Goal: Check status: Check status

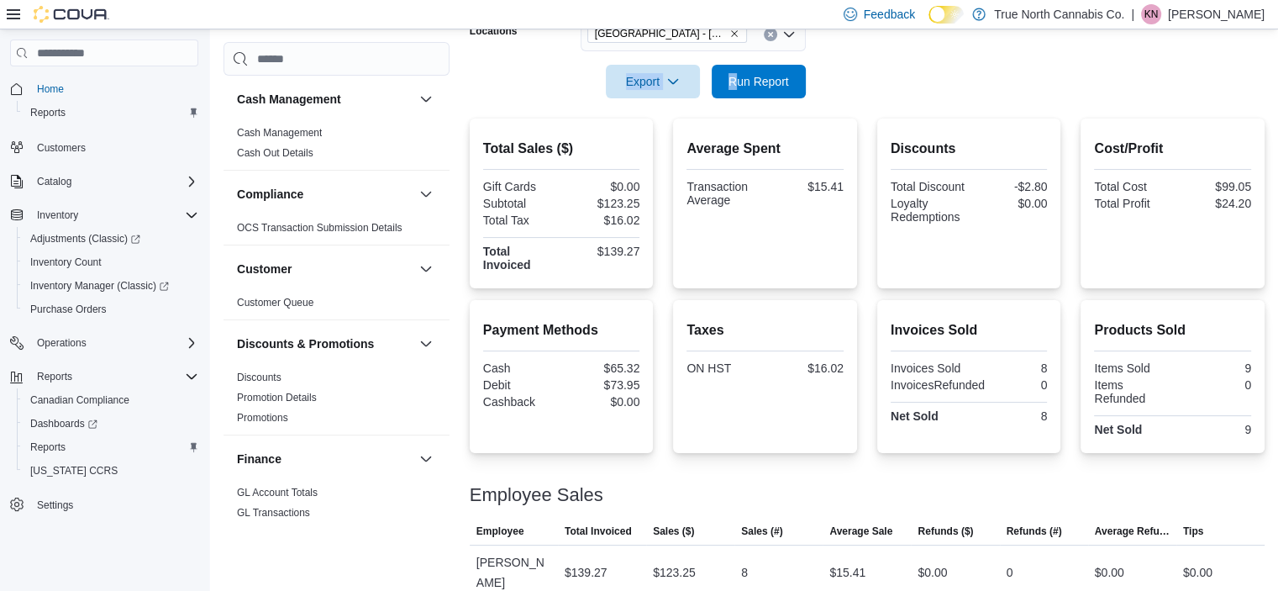
scroll to position [1047, 0]
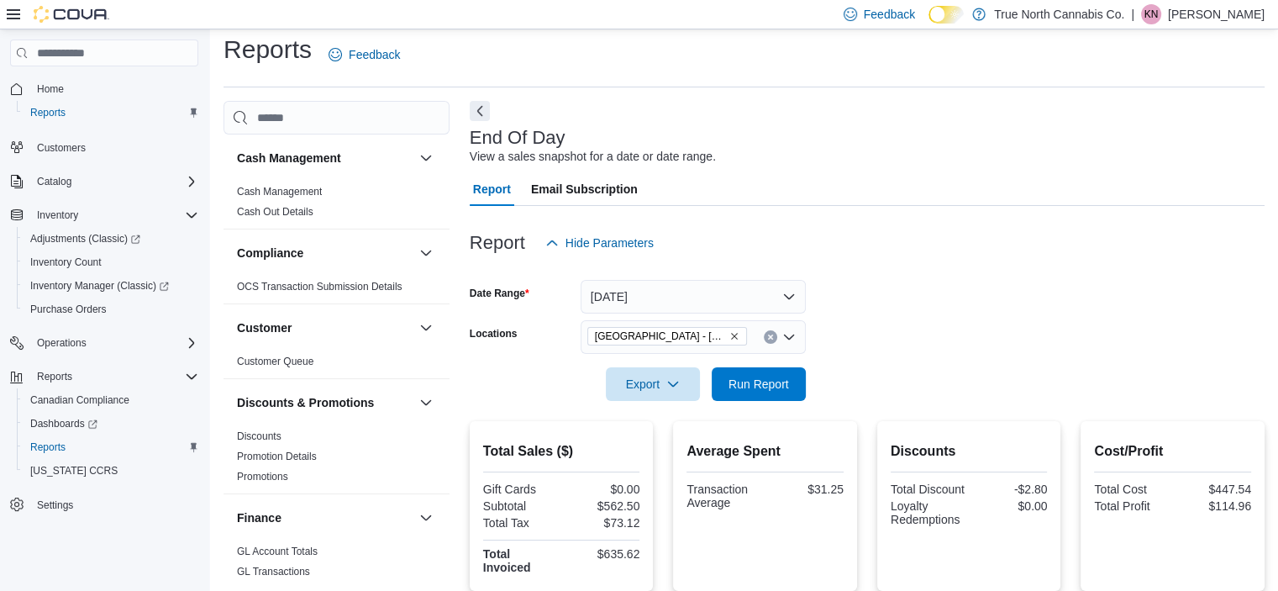
scroll to position [158, 0]
